Goal: Find specific page/section: Find specific page/section

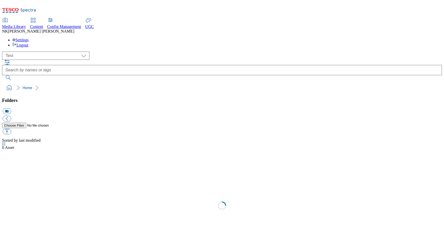
select select "flare-test"
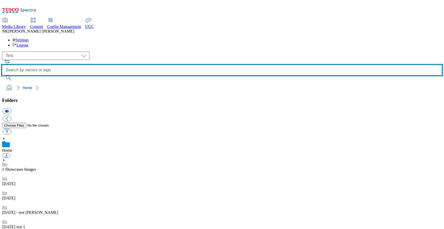
click at [181, 65] on input "text" at bounding box center [222, 70] width 440 height 10
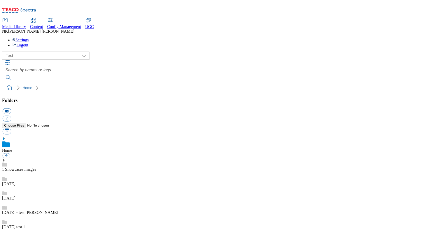
click at [115, 52] on div "( optional ) All all Clubcard Boost UK Clubcard Marketing Clubcard ROI clubcard…" at bounding box center [222, 56] width 440 height 8
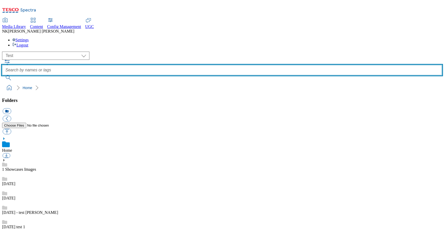
click at [179, 65] on input "text" at bounding box center [222, 70] width 440 height 10
click at [2, 75] on button "submit" at bounding box center [8, 77] width 13 height 5
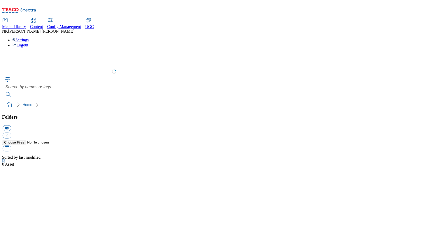
select select "flare-test"
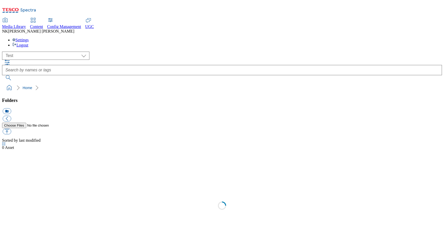
scroll to position [0, 0]
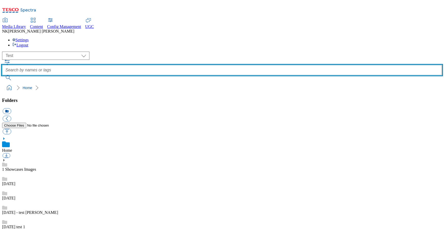
click at [163, 65] on input "text" at bounding box center [222, 70] width 440 height 10
click at [2, 75] on button "submit" at bounding box center [8, 77] width 13 height 5
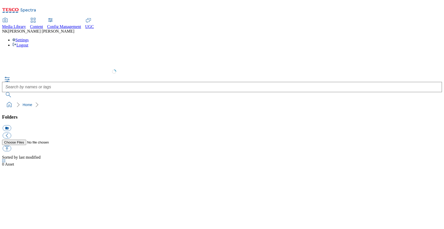
select select "flare-test"
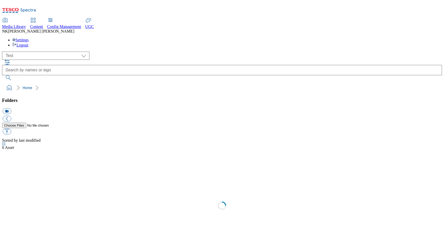
scroll to position [0, 0]
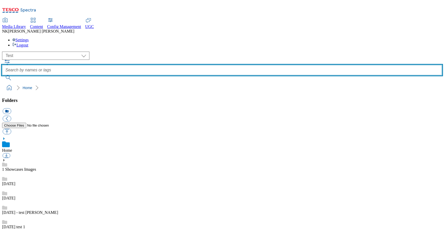
click at [166, 65] on input "text" at bounding box center [222, 70] width 440 height 10
click at [2, 75] on button "submit" at bounding box center [8, 77] width 13 height 5
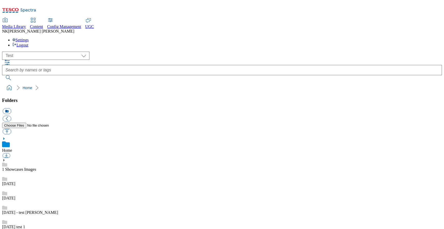
click at [31, 8] on icon at bounding box center [19, 11] width 34 height 11
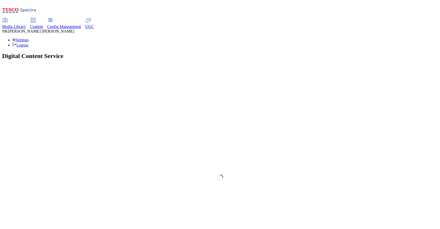
click at [26, 24] on span "Media Library" at bounding box center [14, 26] width 24 height 4
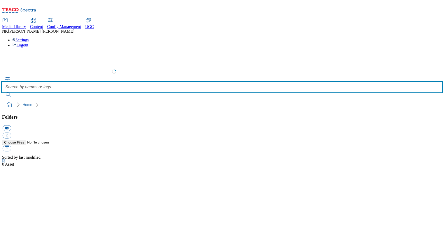
click at [165, 82] on input "text" at bounding box center [222, 87] width 440 height 10
select select "flare-test"
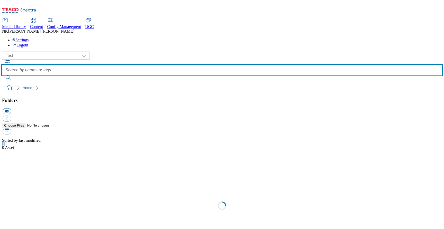
scroll to position [0, 0]
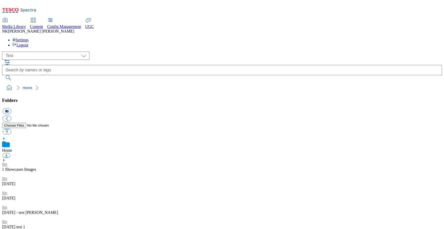
click at [110, 52] on div "( optional ) All all Clubcard Boost UK Clubcard Marketing Clubcard ROI clubcard…" at bounding box center [222, 56] width 440 height 8
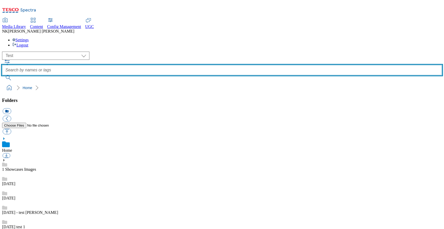
click at [164, 65] on input "text" at bounding box center [222, 70] width 440 height 10
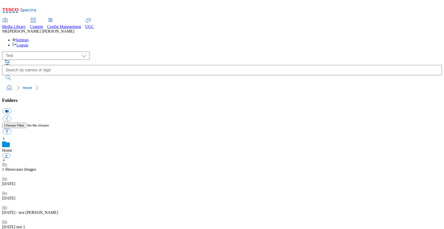
click at [10, 59] on icon "button" at bounding box center [7, 62] width 6 height 6
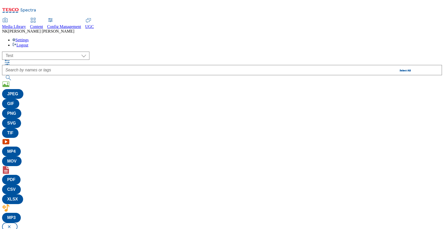
click at [11, 60] on button "button" at bounding box center [8, 62] width 6 height 5
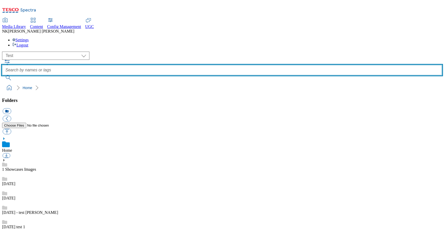
click at [198, 65] on input "text" at bounding box center [222, 70] width 440 height 10
type input "p"
click at [2, 75] on button "submit" at bounding box center [8, 77] width 13 height 5
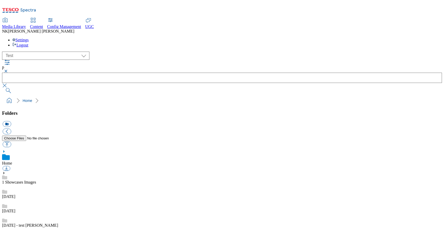
click at [121, 52] on div "( optional ) All all Clubcard Boost UK Clubcard Marketing Clubcard ROI clubcard…" at bounding box center [222, 79] width 440 height 54
click at [8, 70] on button "button" at bounding box center [5, 71] width 6 height 3
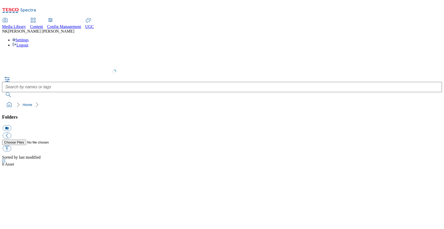
select select "flare-test"
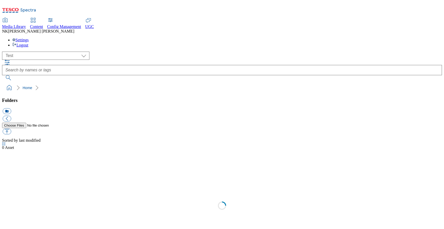
click at [105, 52] on div "( optional ) All all Clubcard Boost UK Clubcard Marketing Clubcard ROI clubcard…" at bounding box center [222, 56] width 440 height 8
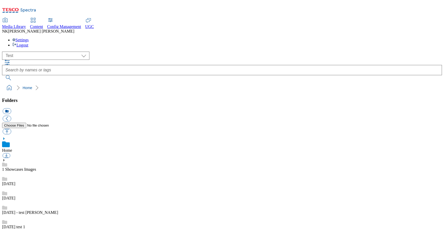
scroll to position [0, 0]
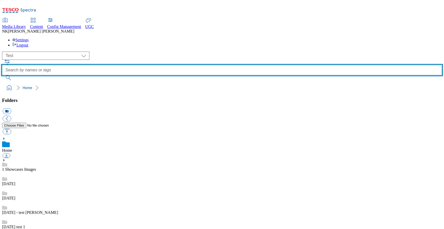
click at [226, 65] on input "text" at bounding box center [222, 70] width 440 height 10
click at [2, 75] on button "submit" at bounding box center [8, 77] width 13 height 5
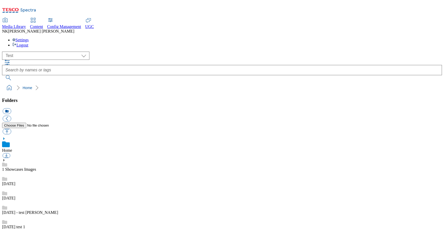
click at [128, 52] on div "( optional ) All all Clubcard Boost UK Clubcard Marketing Clubcard ROI clubcard…" at bounding box center [222, 56] width 440 height 8
click at [48, 211] on link "[DATE] - test [PERSON_NAME]" at bounding box center [30, 213] width 56 height 4
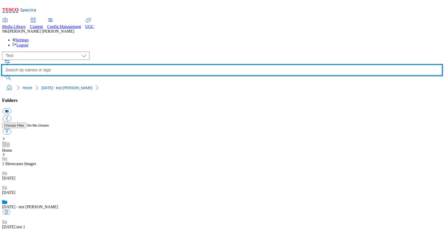
click at [193, 65] on input "text" at bounding box center [222, 70] width 440 height 10
